Goal: Task Accomplishment & Management: Complete application form

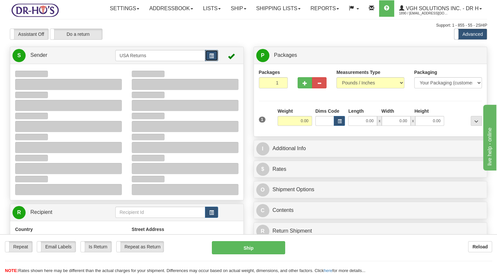
click at [207, 61] on button "button" at bounding box center [211, 55] width 13 height 11
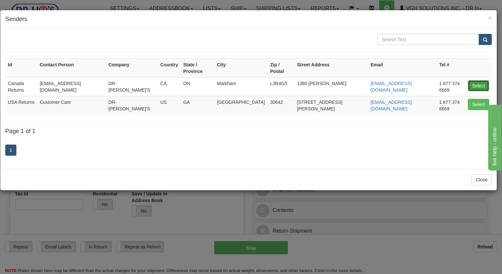
click at [474, 80] on button "Select" at bounding box center [478, 85] width 21 height 11
type input "Canada Returns"
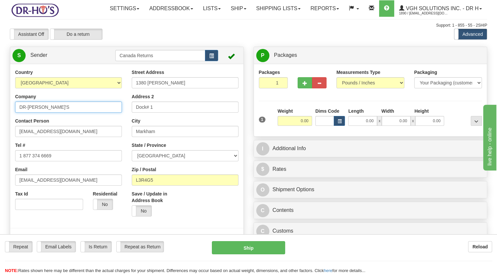
drag, startPoint x: 53, startPoint y: 122, endPoint x: 0, endPoint y: 128, distance: 53.0
click at [0, 127] on html "Training Course Close Toggle navigation Settings Shipping Preferences New Sende…" at bounding box center [248, 137] width 497 height 274
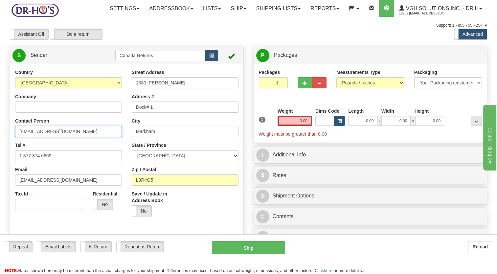
drag, startPoint x: 54, startPoint y: 145, endPoint x: 12, endPoint y: 162, distance: 45.3
click at [0, 158] on html "Training Course Close Toggle navigation Settings Shipping Preferences New Sende…" at bounding box center [248, 137] width 497 height 274
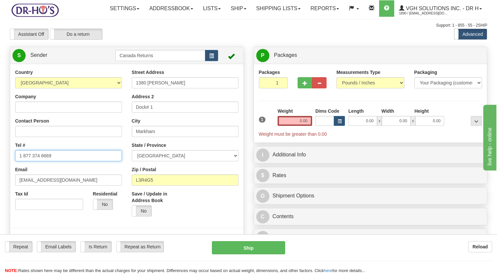
drag, startPoint x: 55, startPoint y: 175, endPoint x: 0, endPoint y: 178, distance: 55.4
click at [0, 178] on html "Training Course Close Toggle navigation Settings Shipping Preferences New Sende…" at bounding box center [248, 137] width 497 height 274
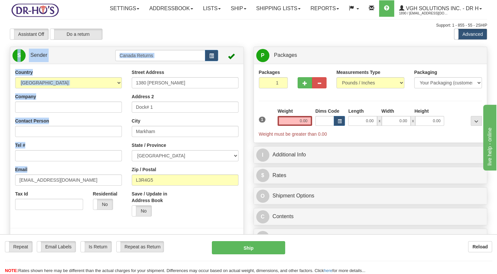
drag, startPoint x: 59, startPoint y: 189, endPoint x: 0, endPoint y: 193, distance: 59.3
click at [0, 193] on html "Training Course Close Toggle navigation Settings Shipping Preferences New Sende…" at bounding box center [248, 137] width 497 height 274
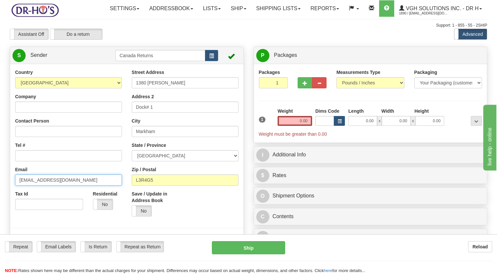
drag, startPoint x: 51, startPoint y: 192, endPoint x: 68, endPoint y: 191, distance: 17.1
click at [52, 186] on input "[EMAIL_ADDRESS][DOMAIN_NAME]" at bounding box center [68, 180] width 107 height 11
drag, startPoint x: 68, startPoint y: 192, endPoint x: 7, endPoint y: 186, distance: 62.1
click at [0, 192] on html "Training Course Close Toggle navigation Settings Shipping Preferences New Sende…" at bounding box center [248, 137] width 497 height 274
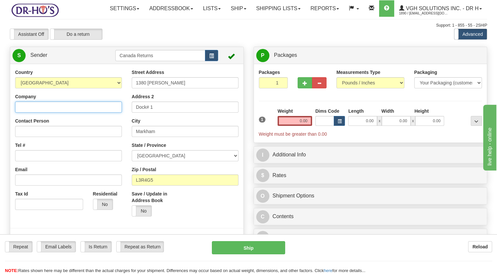
click at [49, 113] on input "Company" at bounding box center [68, 107] width 107 height 11
paste input "[PERSON_NAME]"
type input "[PERSON_NAME]"
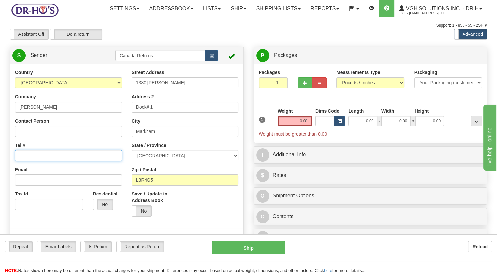
click at [54, 161] on input "Tel #" at bounding box center [68, 155] width 107 height 11
paste input "[PHONE_NUMBER]"
type input "[PHONE_NUMBER]"
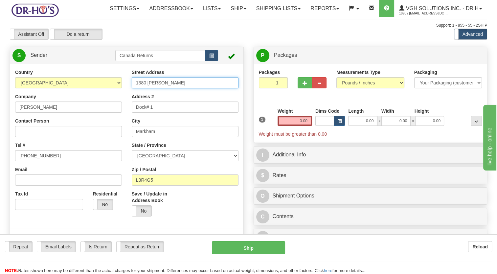
drag, startPoint x: 176, startPoint y: 97, endPoint x: 110, endPoint y: 101, distance: 66.9
click at [111, 101] on div "Country [GEOGRAPHIC_DATA] [GEOGRAPHIC_DATA] [GEOGRAPHIC_DATA] [GEOGRAPHIC_DATA]…" at bounding box center [126, 160] width 233 height 182
paste input "[STREET_ADDRESS]"
drag, startPoint x: 195, startPoint y: 97, endPoint x: 220, endPoint y: 102, distance: 25.8
click at [220, 88] on input "[STREET_ADDRESS]" at bounding box center [185, 82] width 107 height 11
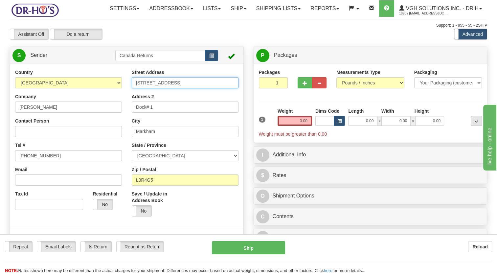
type input "[STREET_ADDRESS]"
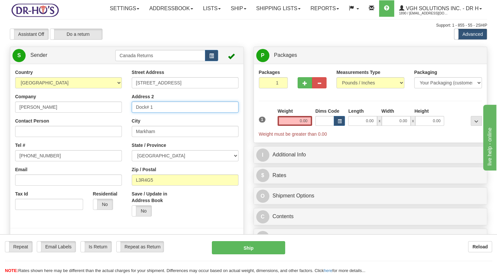
drag, startPoint x: 119, startPoint y: 127, endPoint x: 120, endPoint y: 130, distance: 3.7
click at [108, 129] on div "Country [GEOGRAPHIC_DATA] [GEOGRAPHIC_DATA] [GEOGRAPHIC_DATA] [GEOGRAPHIC_DATA]…" at bounding box center [126, 160] width 233 height 182
paste input "Unit 204"
type input "Unit 204"
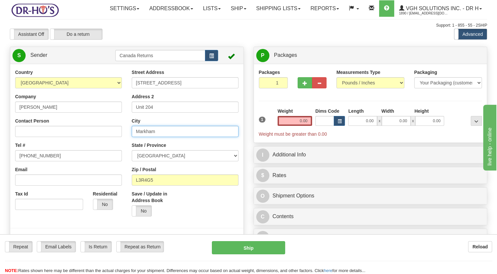
drag, startPoint x: 154, startPoint y: 148, endPoint x: 108, endPoint y: 146, distance: 46.4
click at [108, 146] on div "Country [GEOGRAPHIC_DATA] [GEOGRAPHIC_DATA] [GEOGRAPHIC_DATA] [GEOGRAPHIC_DATA]…" at bounding box center [126, 160] width 233 height 182
paste input "[GEOGRAPHIC_DATA]"
type input "[GEOGRAPHIC_DATA]"
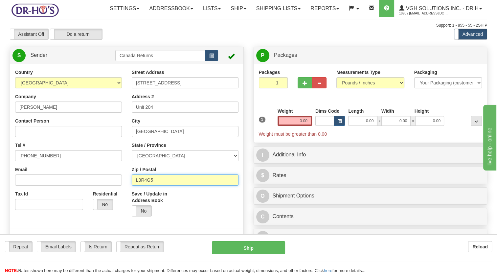
drag, startPoint x: 158, startPoint y: 198, endPoint x: 109, endPoint y: 203, distance: 49.6
click at [109, 203] on div "Country [GEOGRAPHIC_DATA] [GEOGRAPHIC_DATA] [GEOGRAPHIC_DATA] [GEOGRAPHIC_DATA]…" at bounding box center [126, 160] width 233 height 182
paste input "N6C5Y"
click at [138, 186] on input "N6C5Y5" at bounding box center [185, 180] width 107 height 11
type input "N6C5Y5"
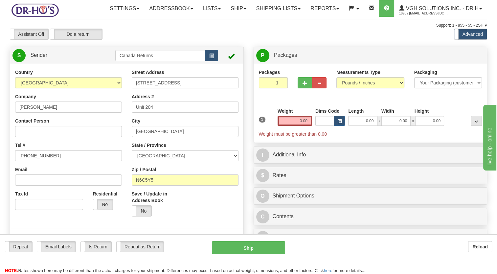
click at [176, 204] on label "Save / Update in Address Book" at bounding box center [156, 197] width 48 height 13
click at [0, 0] on input "Save / Update in Address Book" at bounding box center [0, 0] width 0 height 0
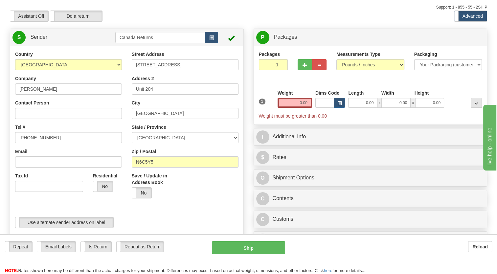
scroll to position [99, 0]
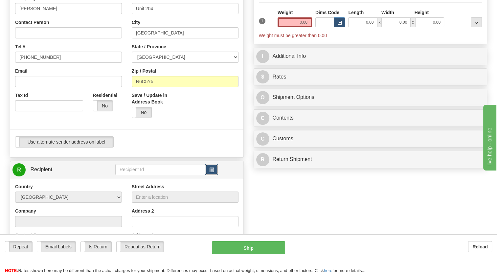
click at [216, 175] on button "button" at bounding box center [211, 169] width 13 height 11
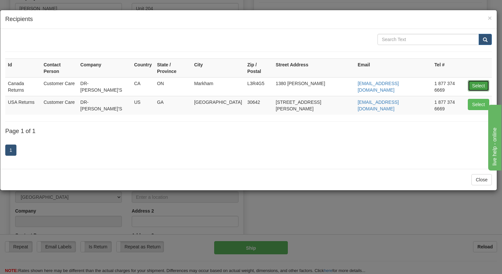
click at [474, 80] on button "Select" at bounding box center [478, 85] width 21 height 11
type input "Canada Returns"
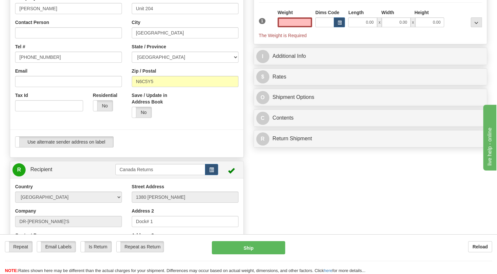
type input "0.00"
click at [198, 148] on div "Use alternate sender address on label Use alternate sender address on label" at bounding box center [126, 141] width 223 height 11
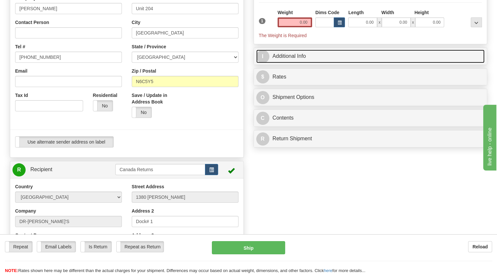
click at [274, 63] on link "I Additional Info" at bounding box center [370, 56] width 229 height 13
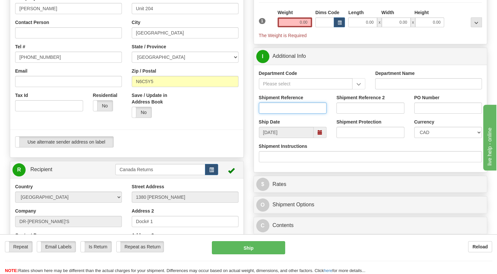
click at [270, 114] on input "Shipment Reference" at bounding box center [293, 108] width 68 height 11
paste input "CU25809204"
type input "CU25809204"
click at [241, 136] on div at bounding box center [126, 129] width 243 height 13
click at [321, 135] on span at bounding box center [320, 132] width 5 height 5
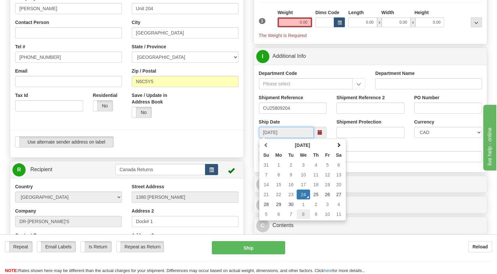
click at [303, 219] on td "8" at bounding box center [303, 214] width 13 height 10
type input "[DATE]"
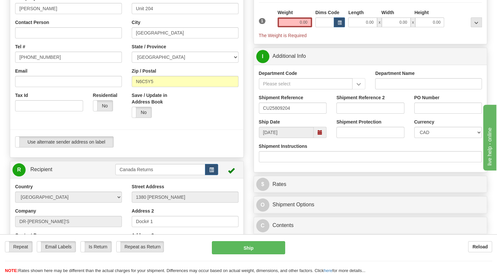
click at [230, 153] on div "Use alternate sender address on label Use alternate sender address on label" at bounding box center [126, 144] width 233 height 16
click at [292, 27] on input "0.00" at bounding box center [295, 22] width 35 height 10
type input "1.00"
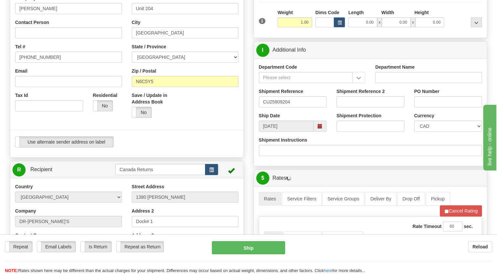
click at [273, 24] on div "1" at bounding box center [266, 16] width 19 height 15
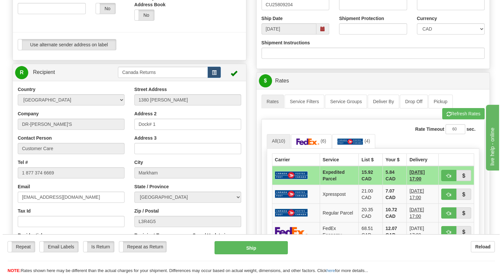
scroll to position [197, 0]
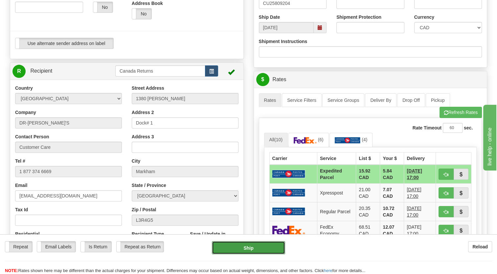
click at [256, 245] on button "Ship" at bounding box center [248, 247] width 73 height 13
type input "DOM.EP"
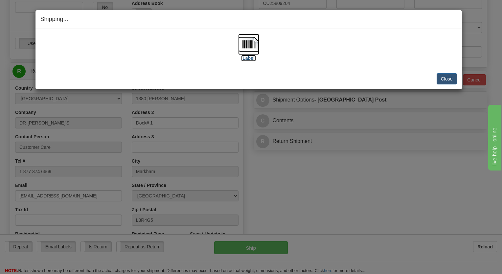
click at [253, 47] on img at bounding box center [248, 44] width 21 height 21
